Goal: Task Accomplishment & Management: Manage account settings

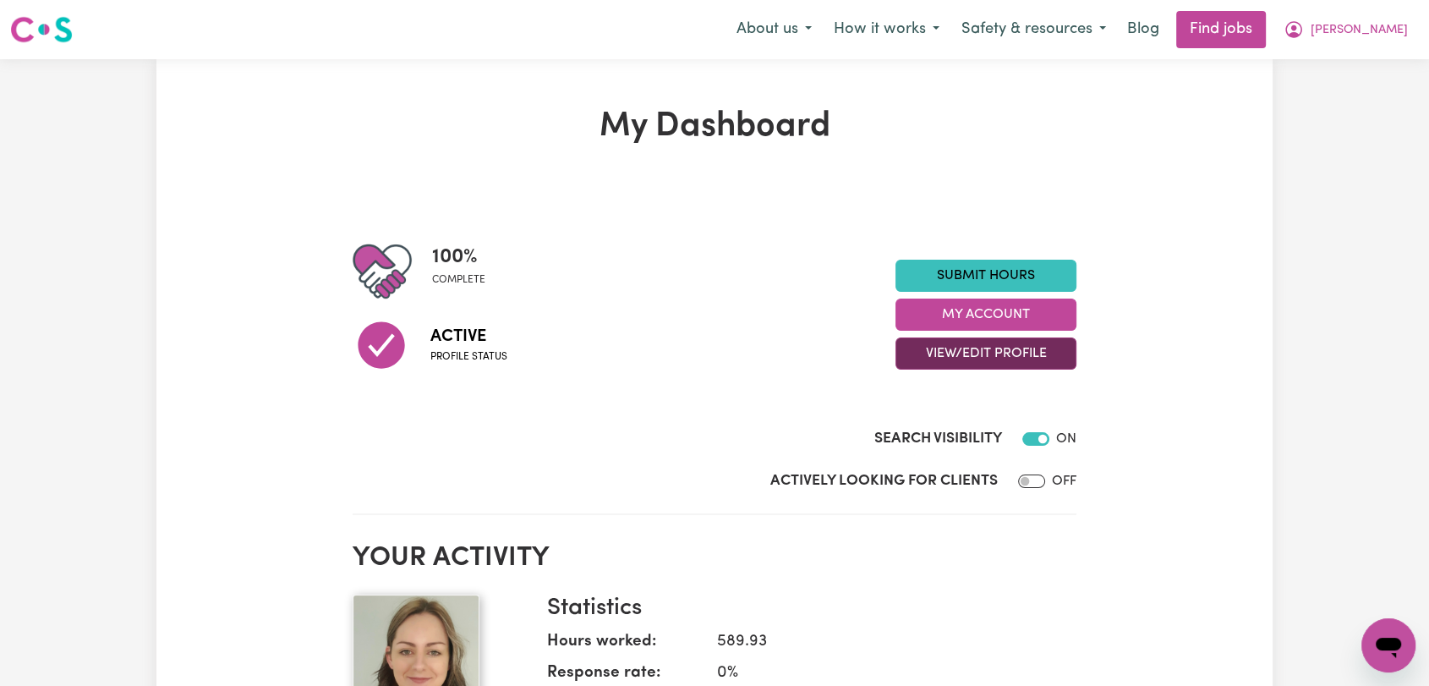
click at [981, 355] on button "View/Edit Profile" at bounding box center [986, 353] width 181 height 32
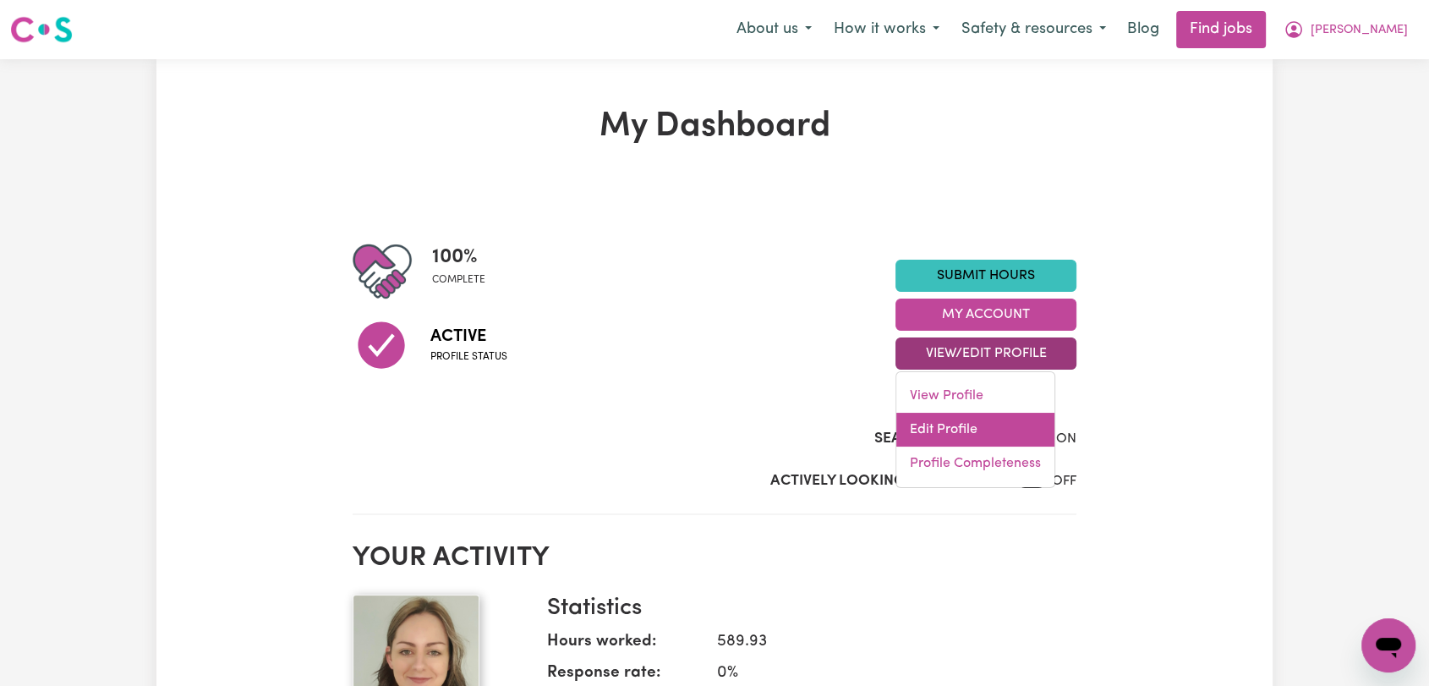
click at [993, 440] on link "Edit Profile" at bounding box center [976, 430] width 158 height 34
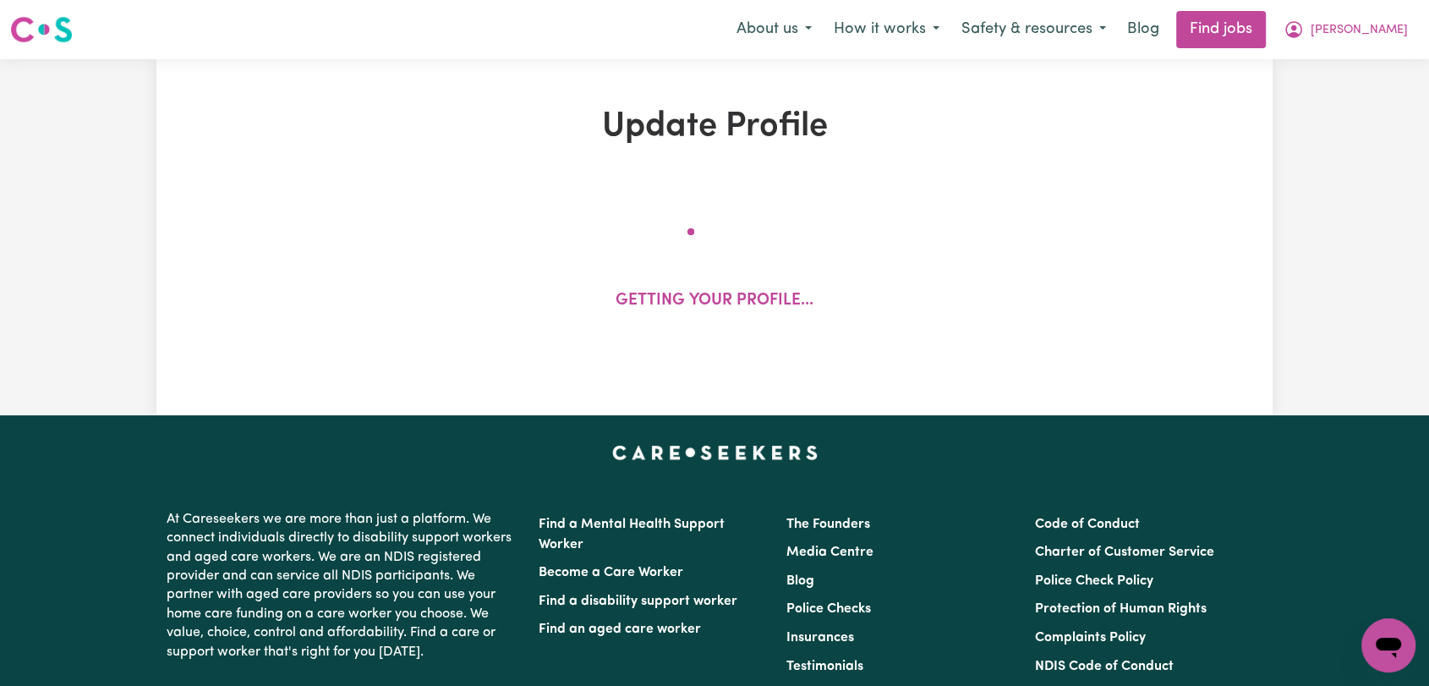
select select "[DEMOGRAPHIC_DATA]"
select select "[DEMOGRAPHIC_DATA] Citizen"
select select "Studying a healthcare related degree or qualification"
select select "52"
select select "63"
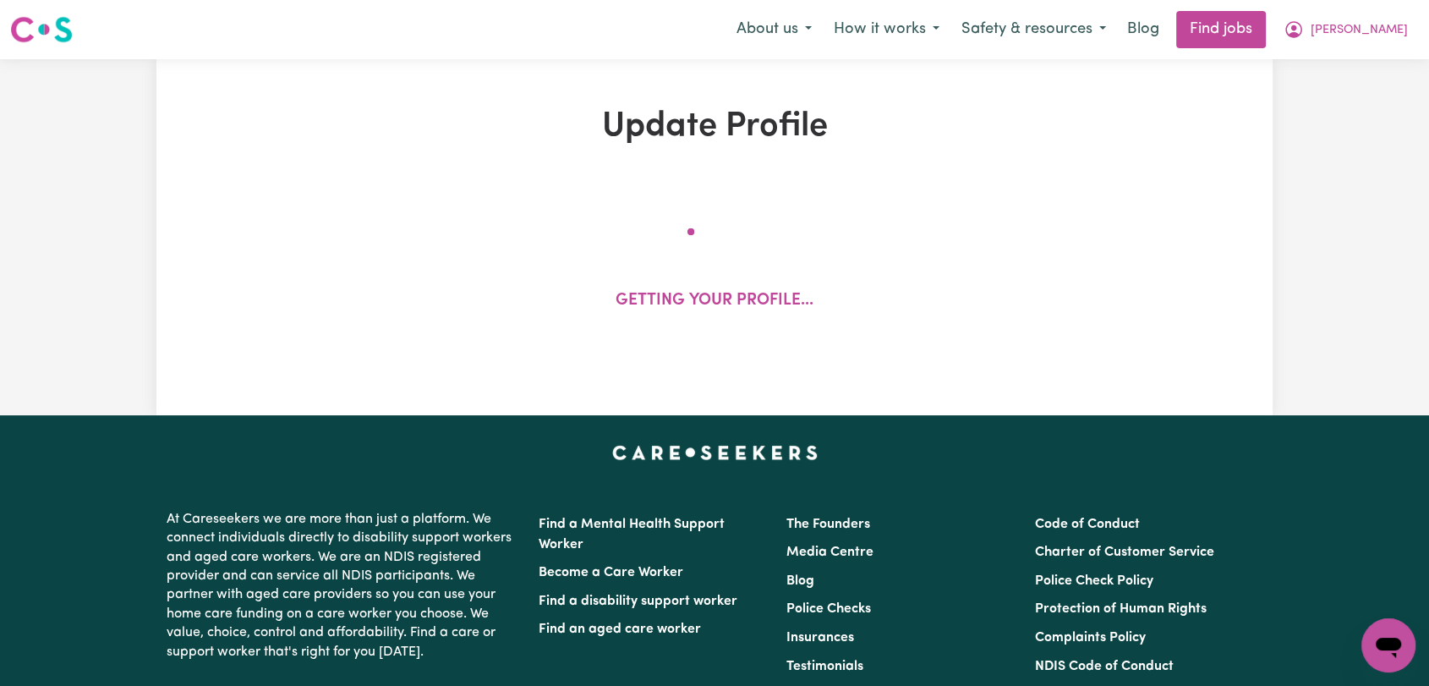
select select "67"
select select "72"
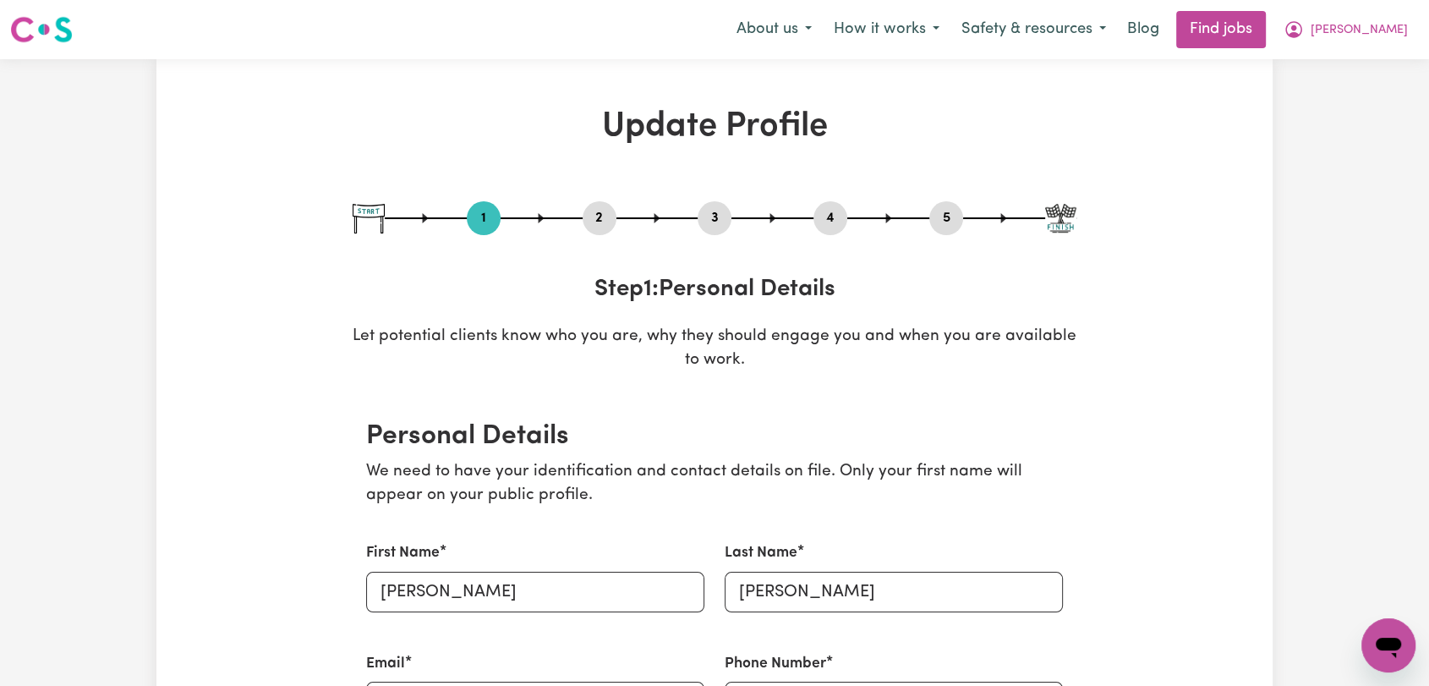
click at [609, 219] on button "2" at bounding box center [600, 218] width 34 height 22
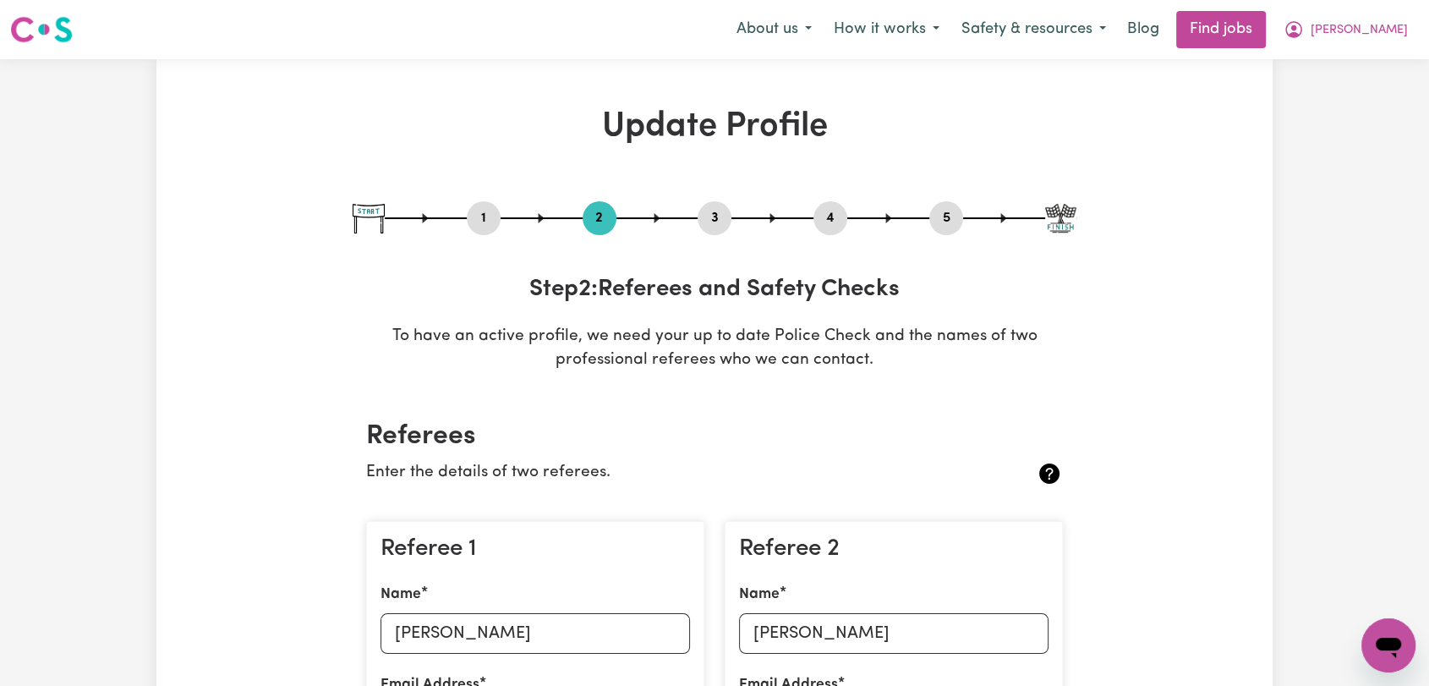
click at [717, 218] on button "3" at bounding box center [715, 218] width 34 height 22
select select "2014"
select select "2018"
select select "2017"
select select "2019"
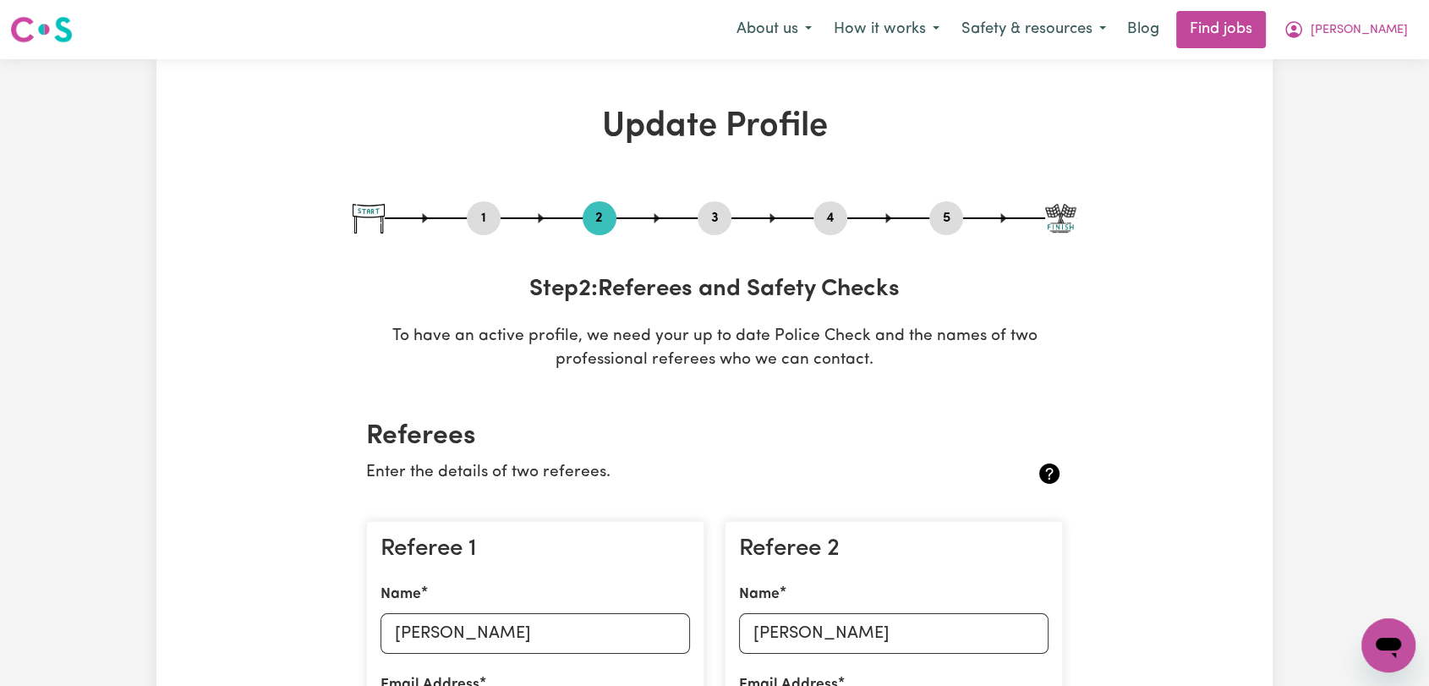
select select "2021"
select select "Certificate III (Individual Support)"
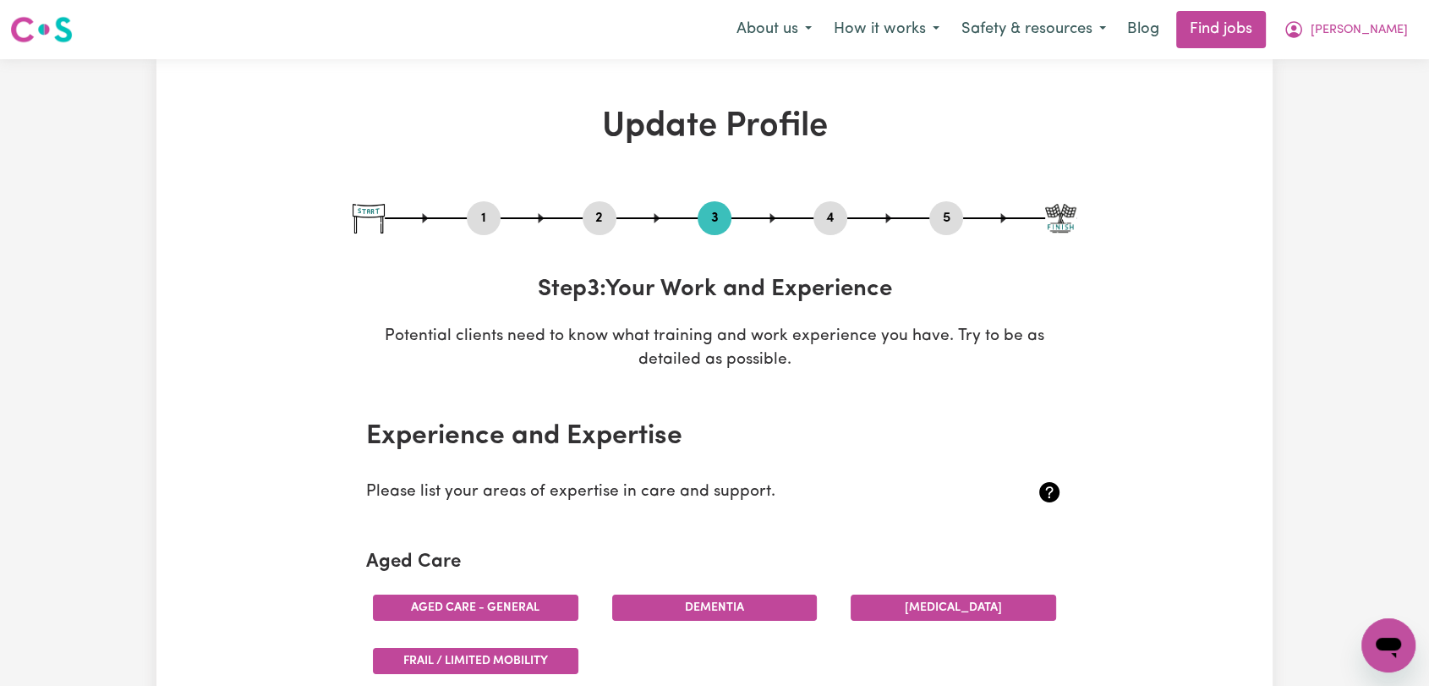
click at [831, 212] on button "4" at bounding box center [831, 218] width 34 height 22
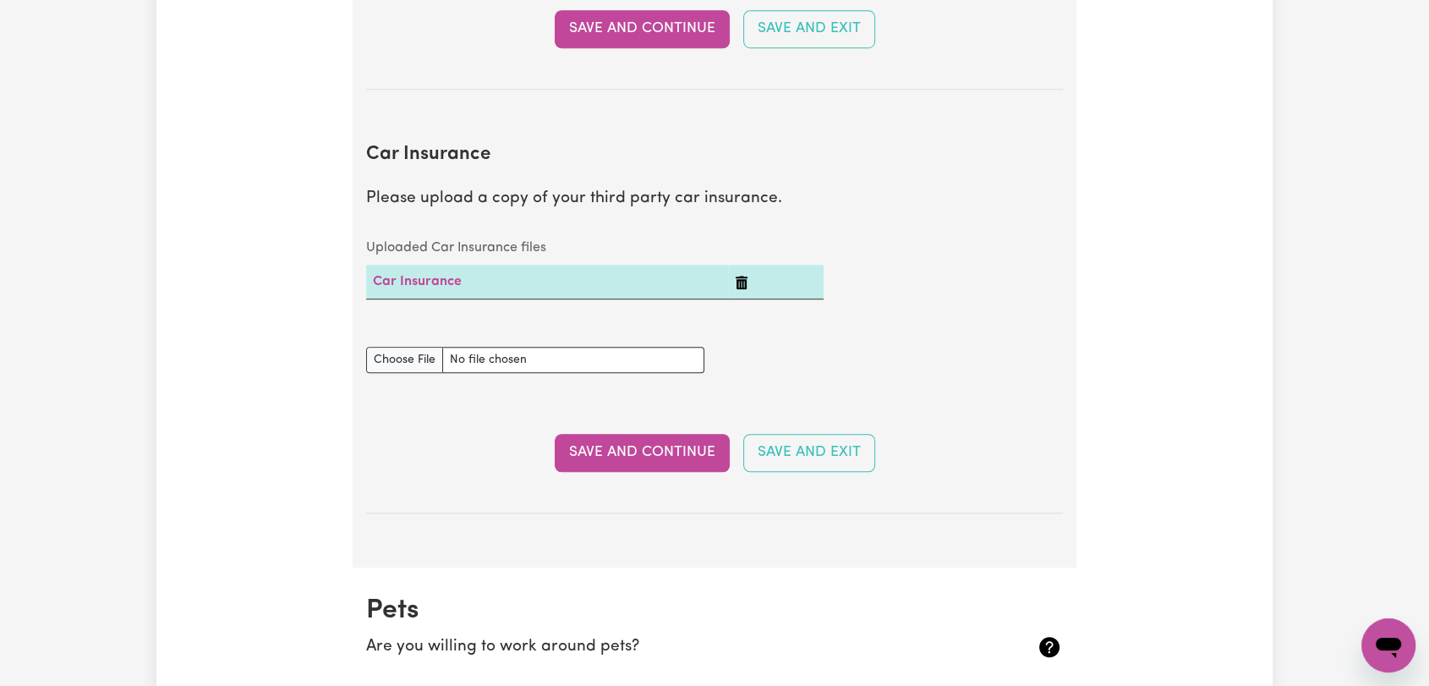
scroll to position [1127, 0]
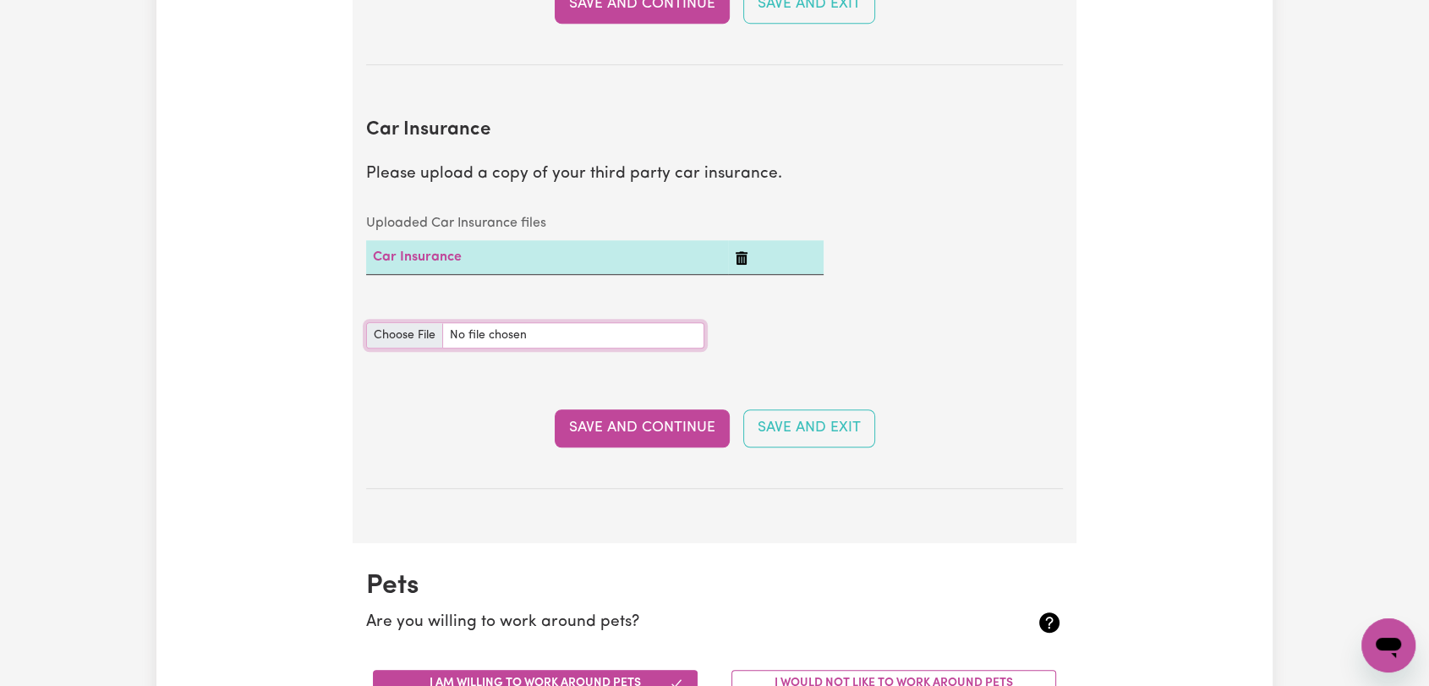
click at [397, 341] on input "Car Insurance document" at bounding box center [535, 335] width 338 height 26
type input "C:\fakepath\[PERSON_NAME] - Comprehensive Insurance.jpeg"
click at [645, 425] on button "Save and Continue" at bounding box center [642, 427] width 175 height 37
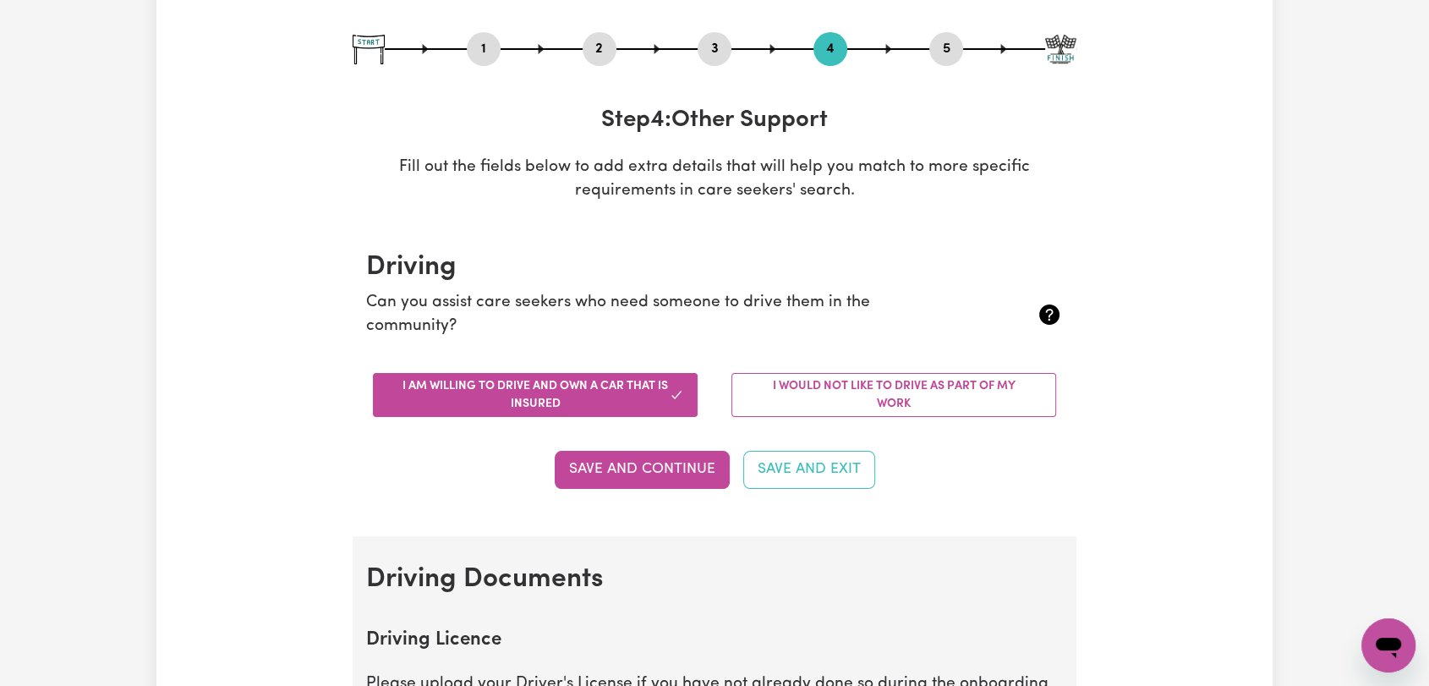
scroll to position [0, 0]
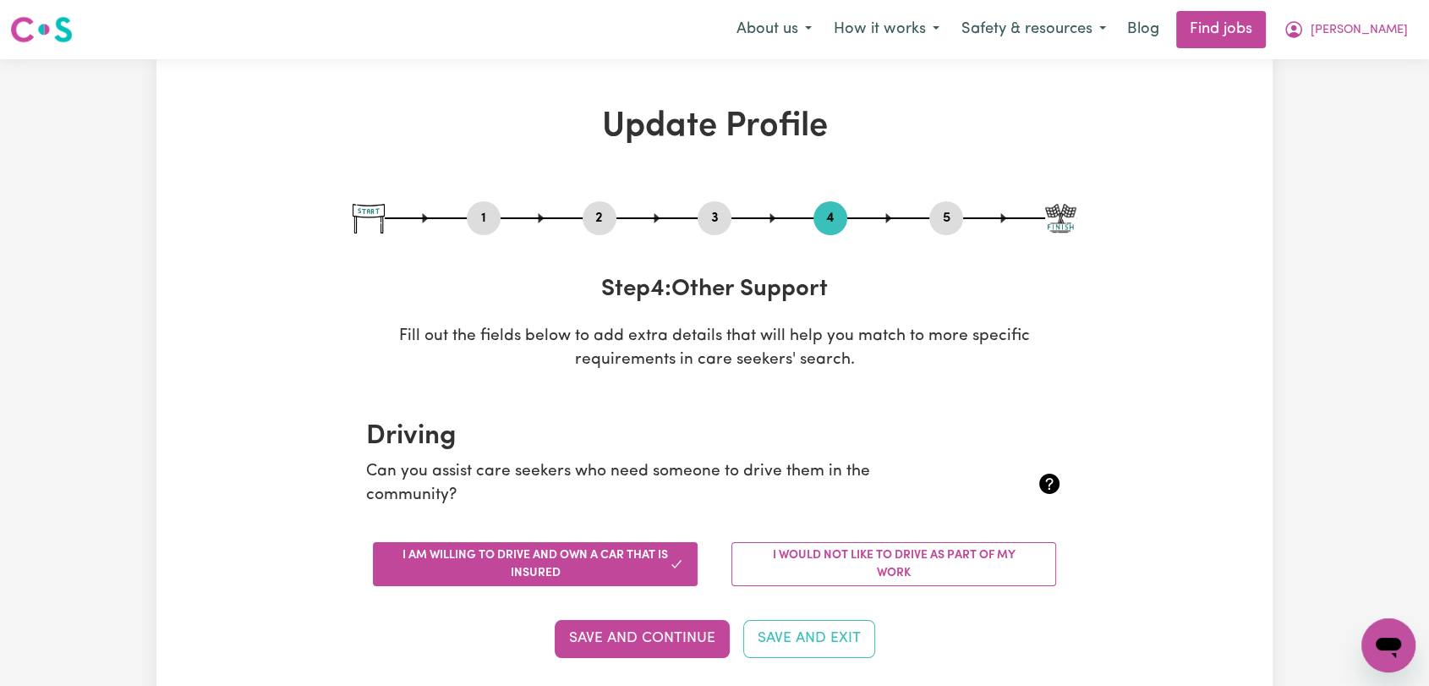
click at [718, 218] on button "3" at bounding box center [715, 218] width 34 height 22
select select "2014"
select select "2018"
select select "2017"
select select "2019"
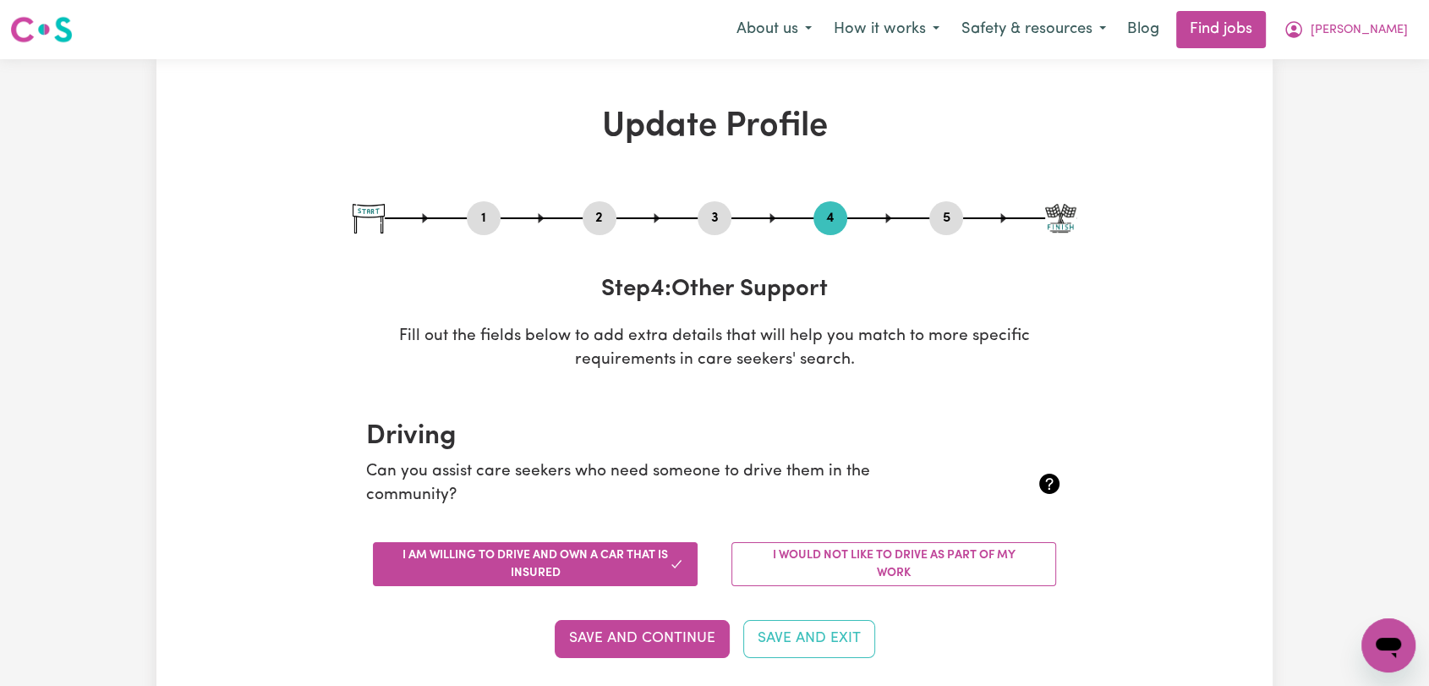
select select "2021"
select select "Certificate III (Individual Support)"
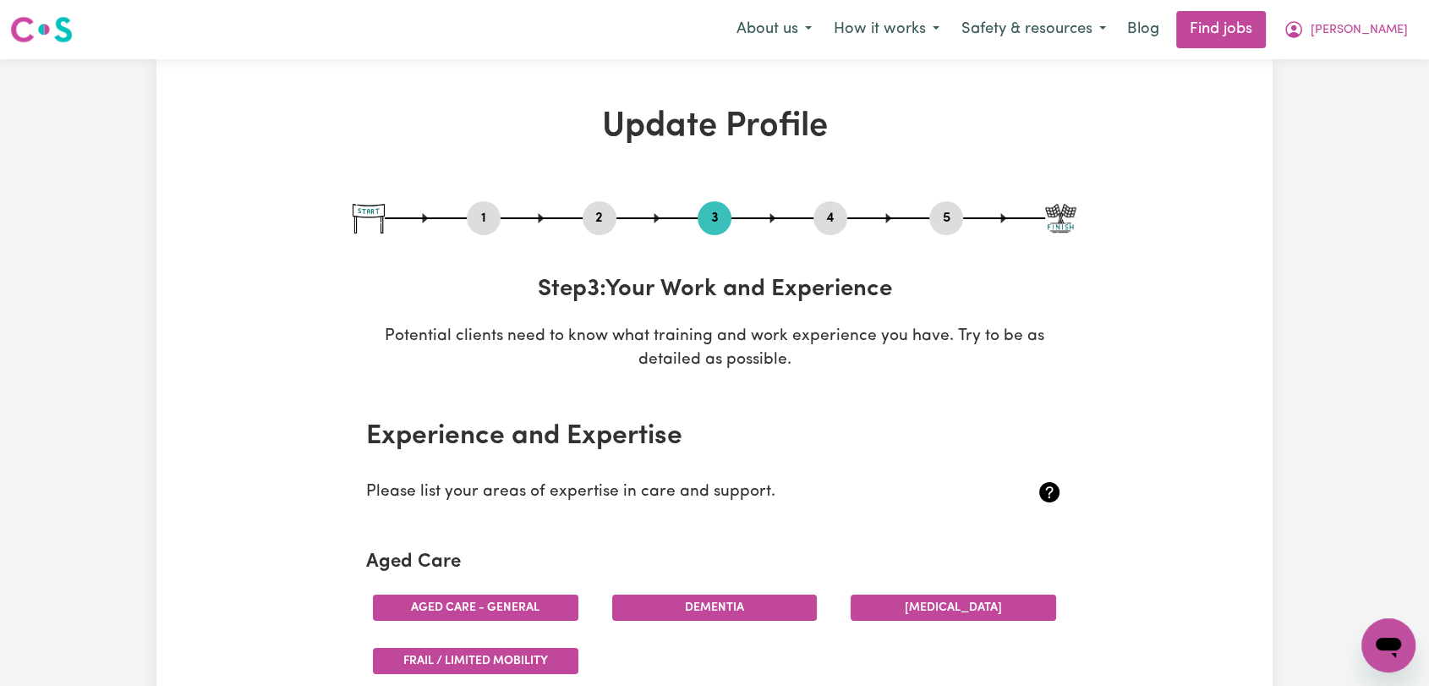
click at [600, 218] on button "2" at bounding box center [600, 218] width 34 height 22
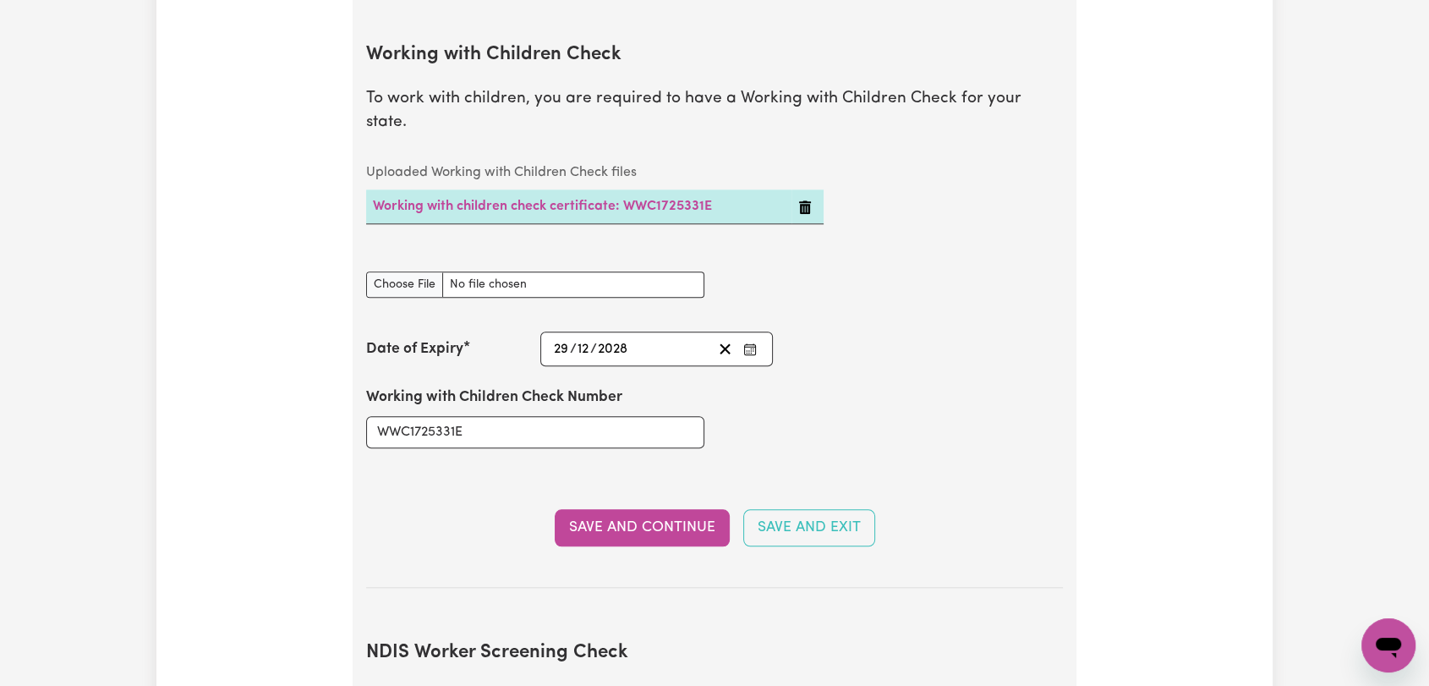
scroll to position [1703, 0]
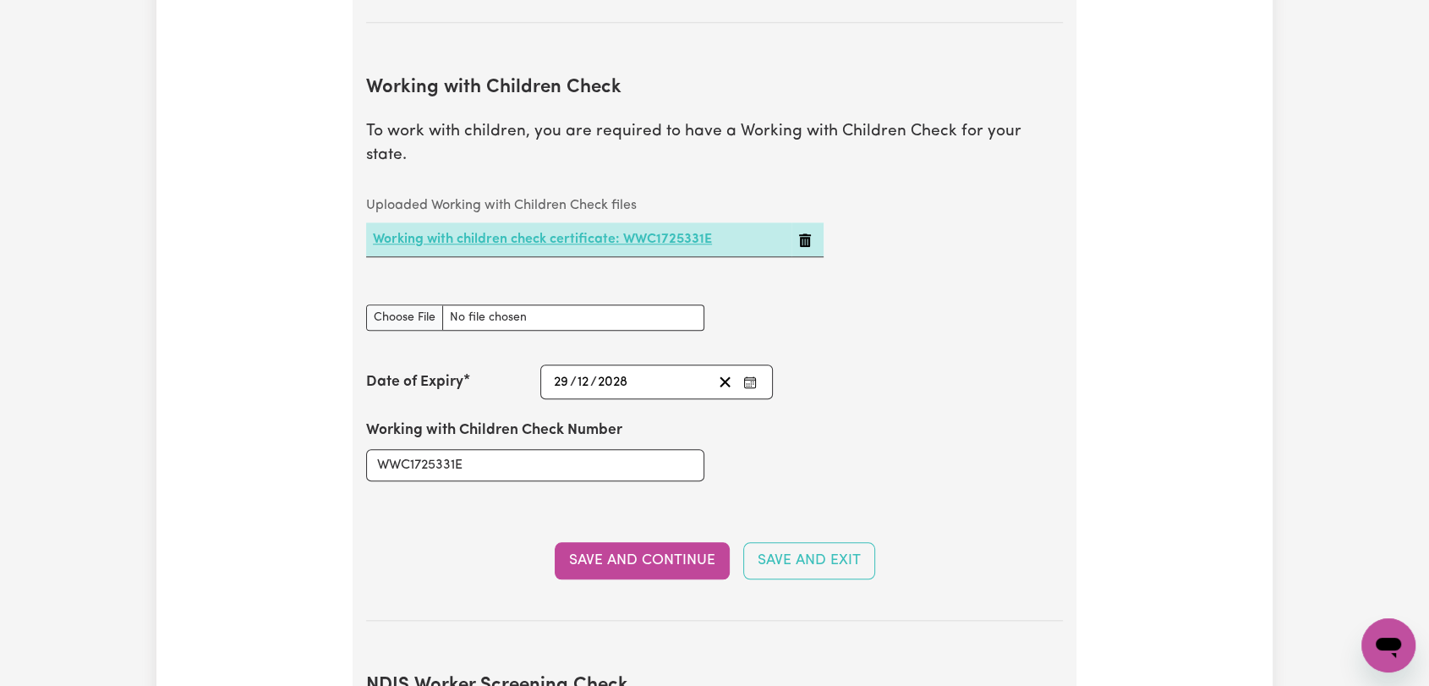
click at [624, 233] on link "Working with children check certificate: WWC1725331E" at bounding box center [542, 240] width 339 height 14
